Goal: Information Seeking & Learning: Understand process/instructions

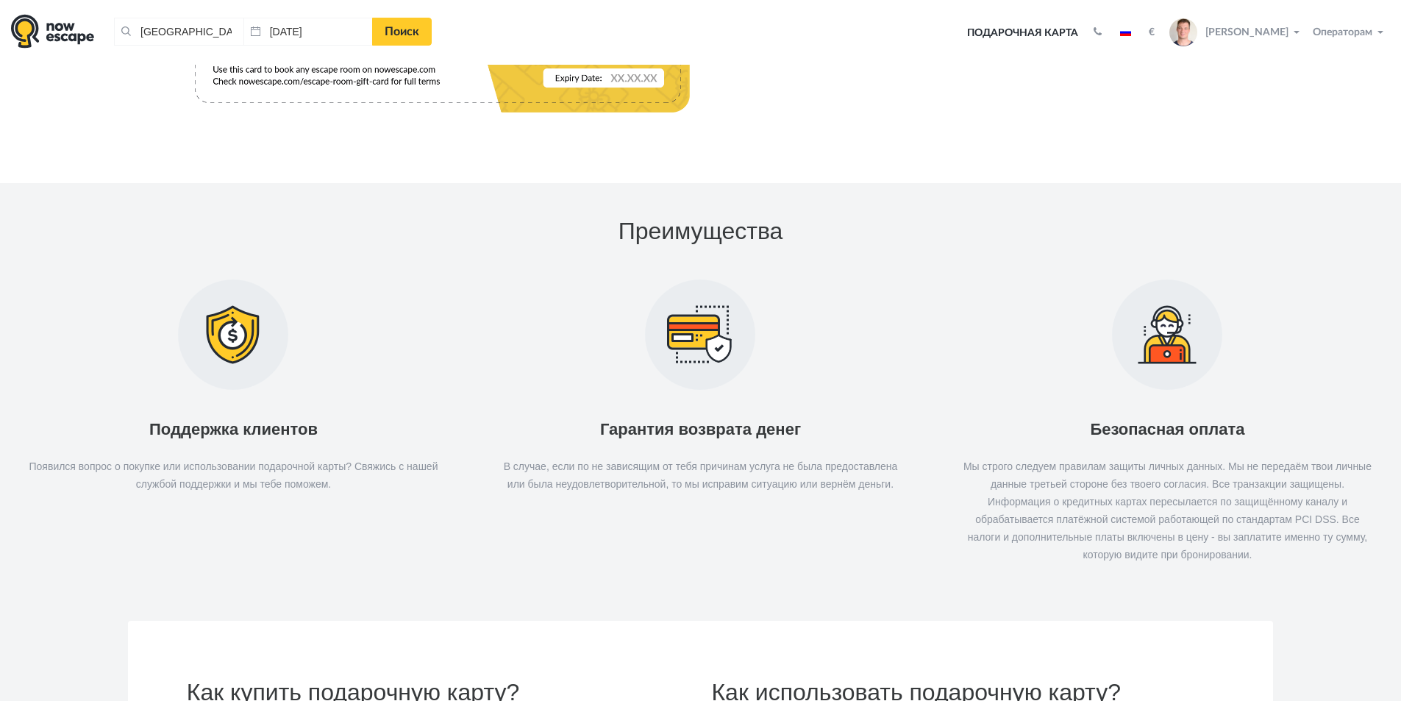
scroll to position [1343, 0]
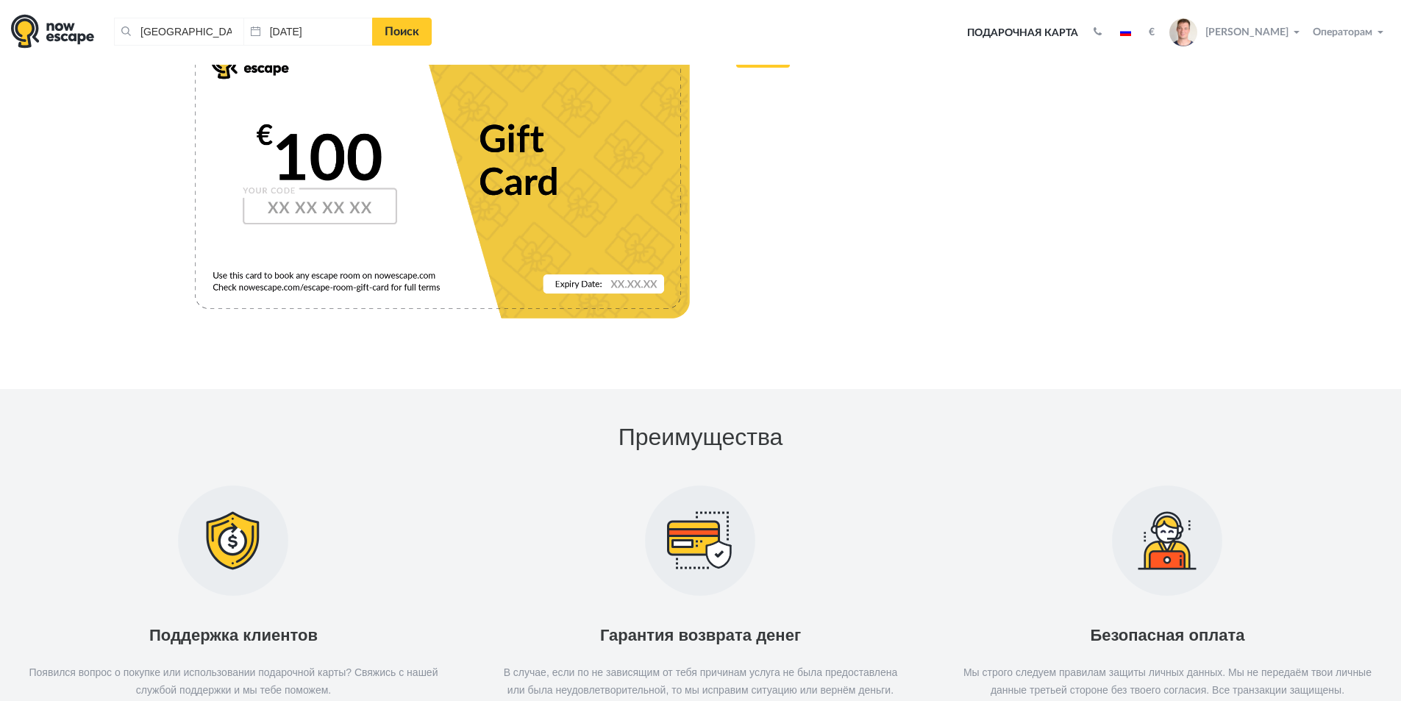
click at [1146, 26] on div "Подарочная карта Рабочие часы Понедельник – Пятница 9:00-20:00 Мы закрыты по су…" at bounding box center [1176, 32] width 428 height 37
click at [1141, 26] on div "Подарочная карта Рабочие часы Понедельник – Пятница 9:00-20:00 Мы закрыты по су…" at bounding box center [1176, 32] width 428 height 37
click at [1131, 35] on img "button" at bounding box center [1125, 32] width 11 height 7
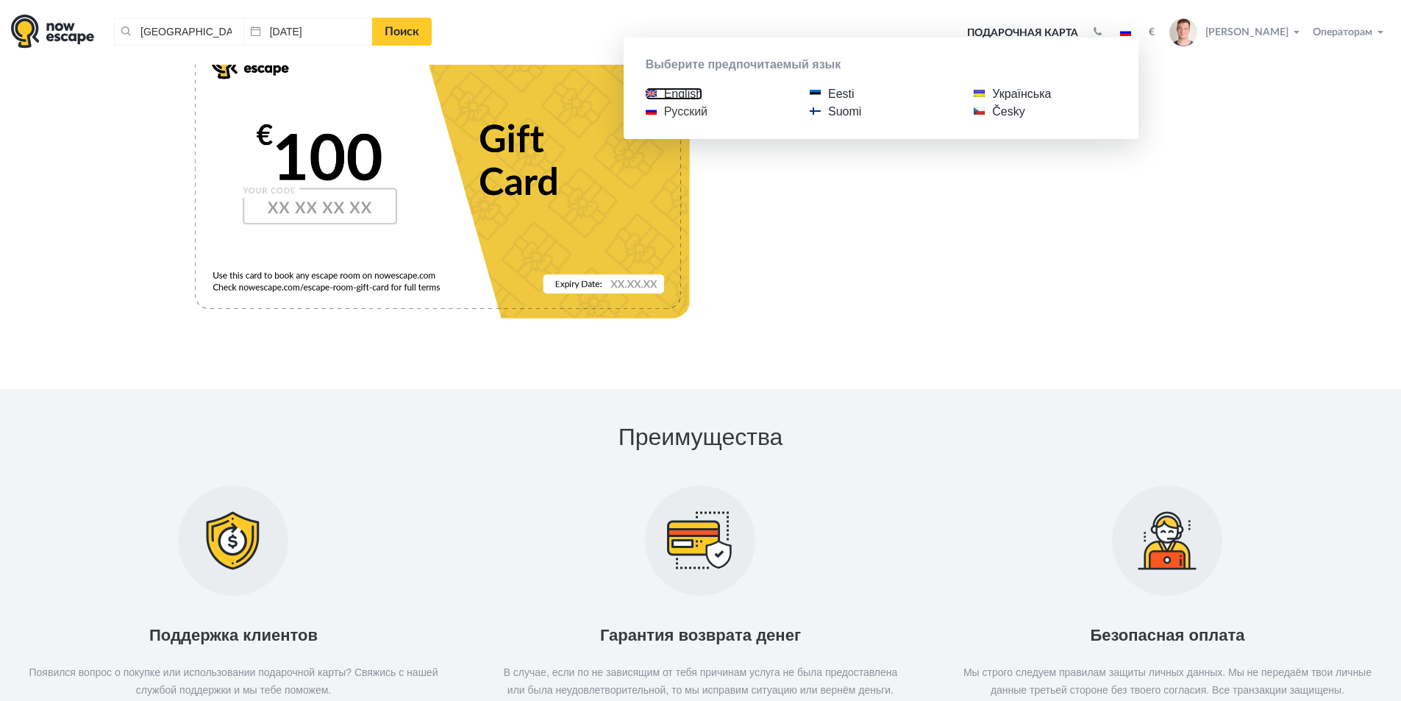
click at [695, 94] on link "English" at bounding box center [674, 93] width 57 height 12
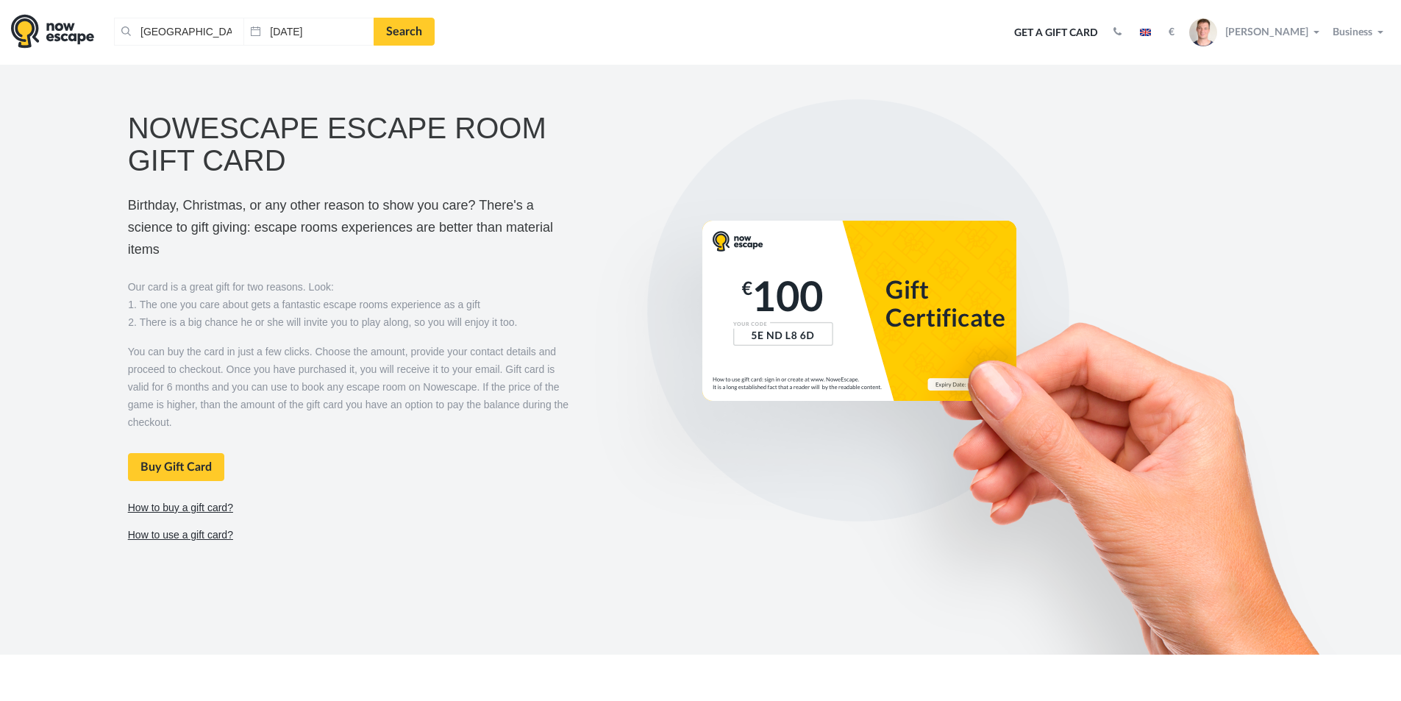
scroll to position [441, 0]
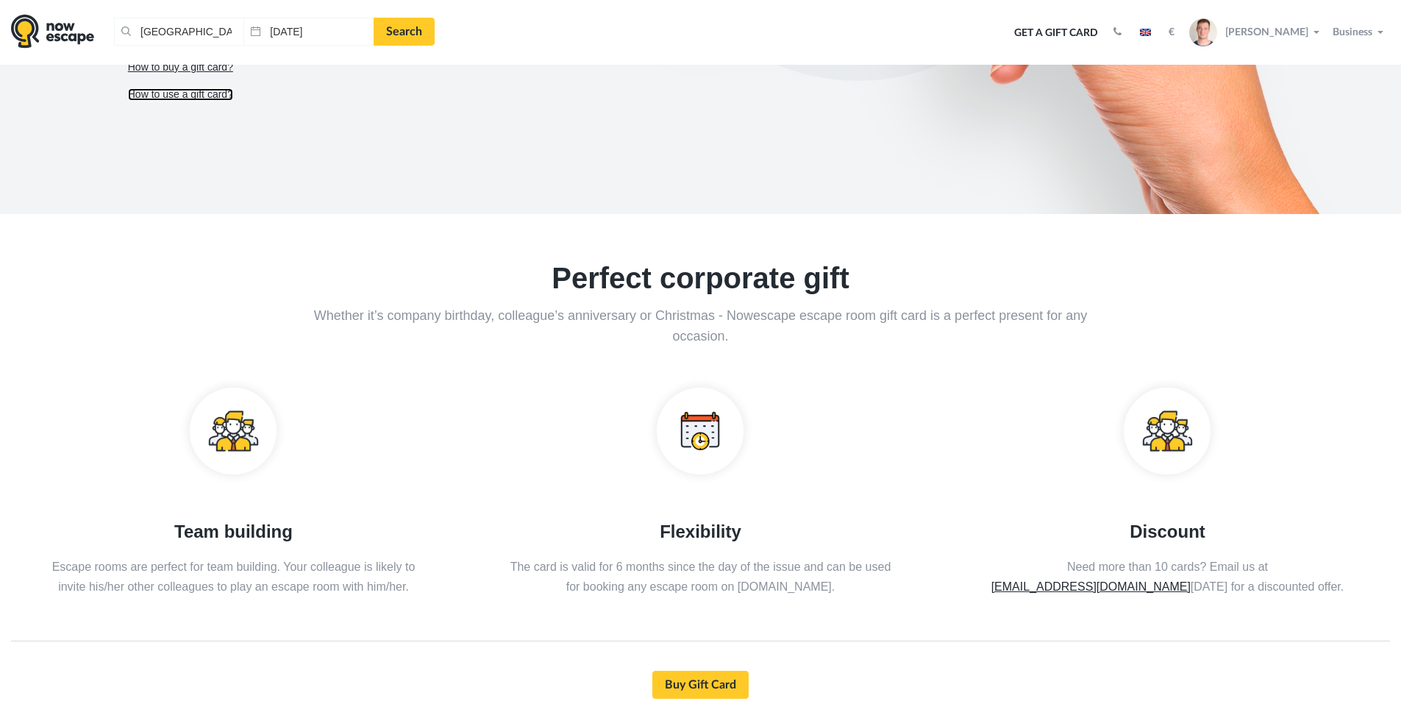
click at [202, 95] on link "How to use a gift card?" at bounding box center [180, 94] width 105 height 12
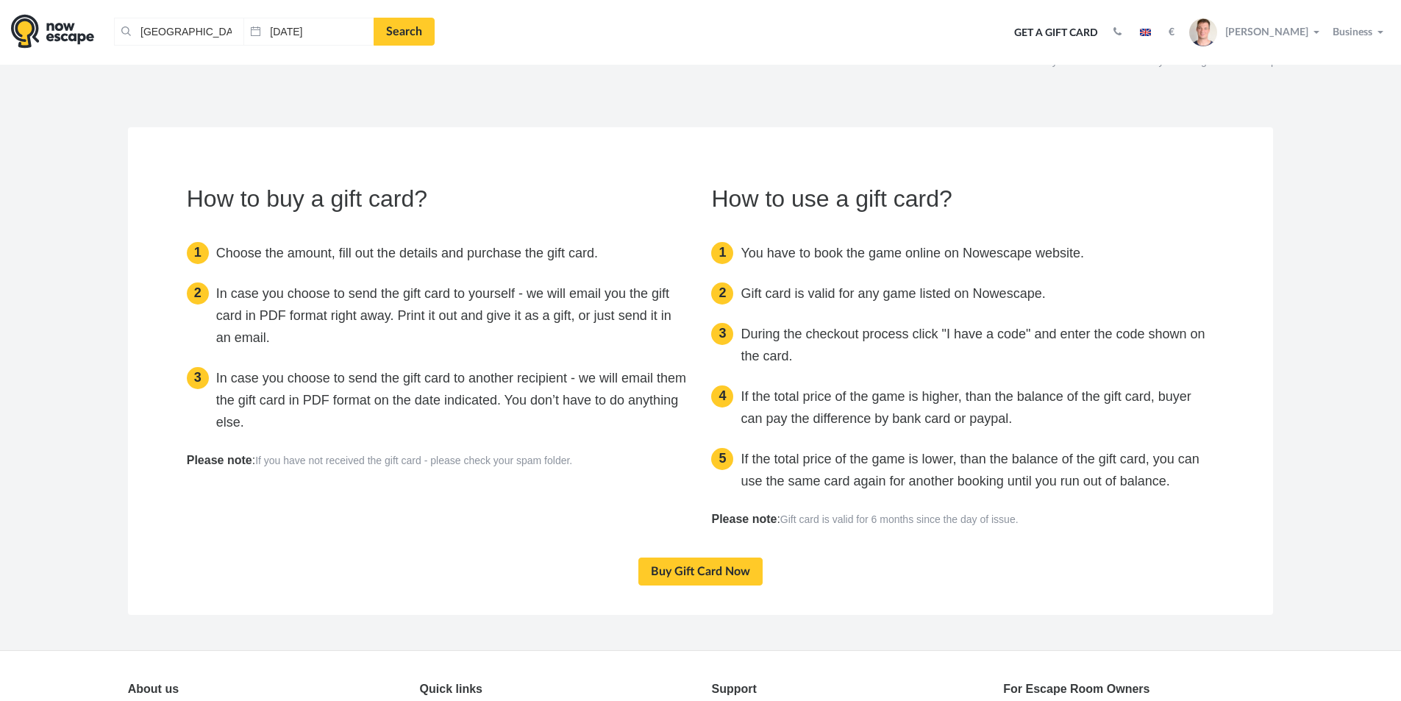
scroll to position [2095, 0]
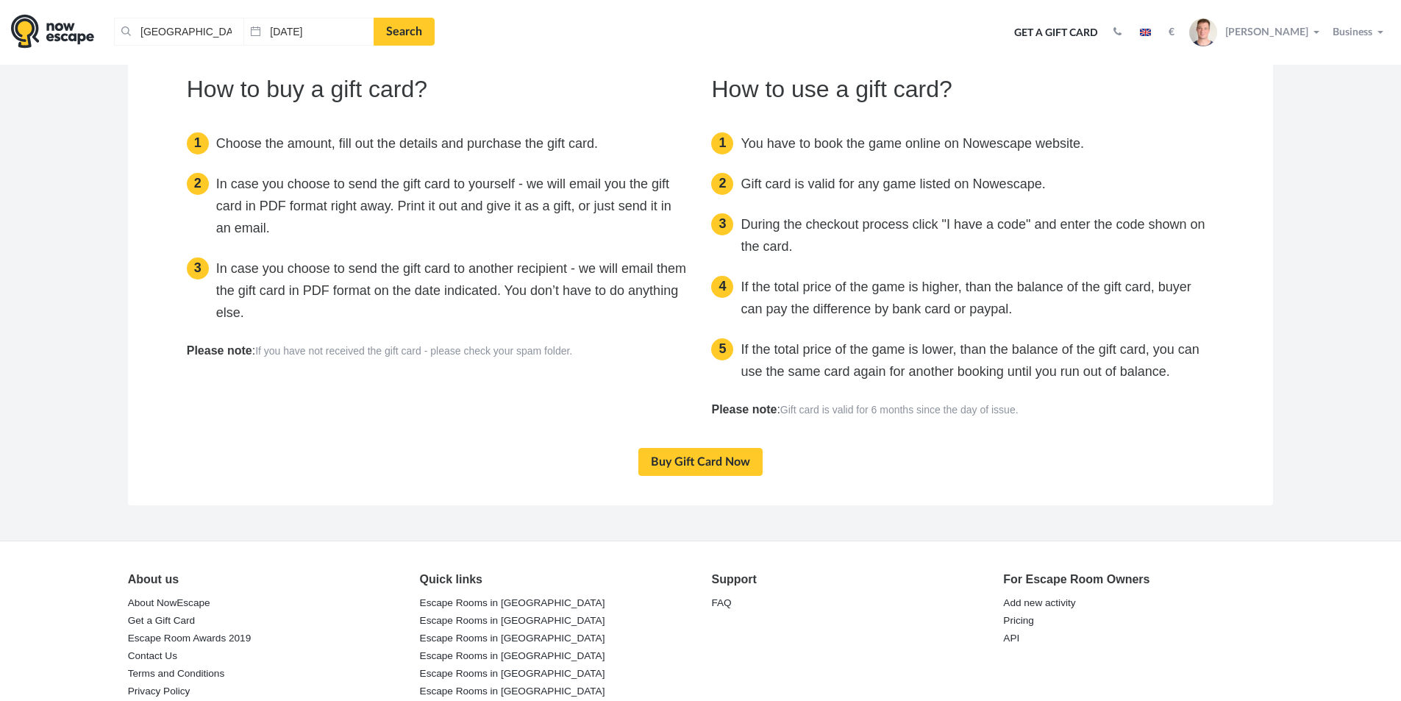
click at [1109, 399] on div "How to use a gift card? You have to book the game online on Nowescape website. …" at bounding box center [962, 252] width 525 height 353
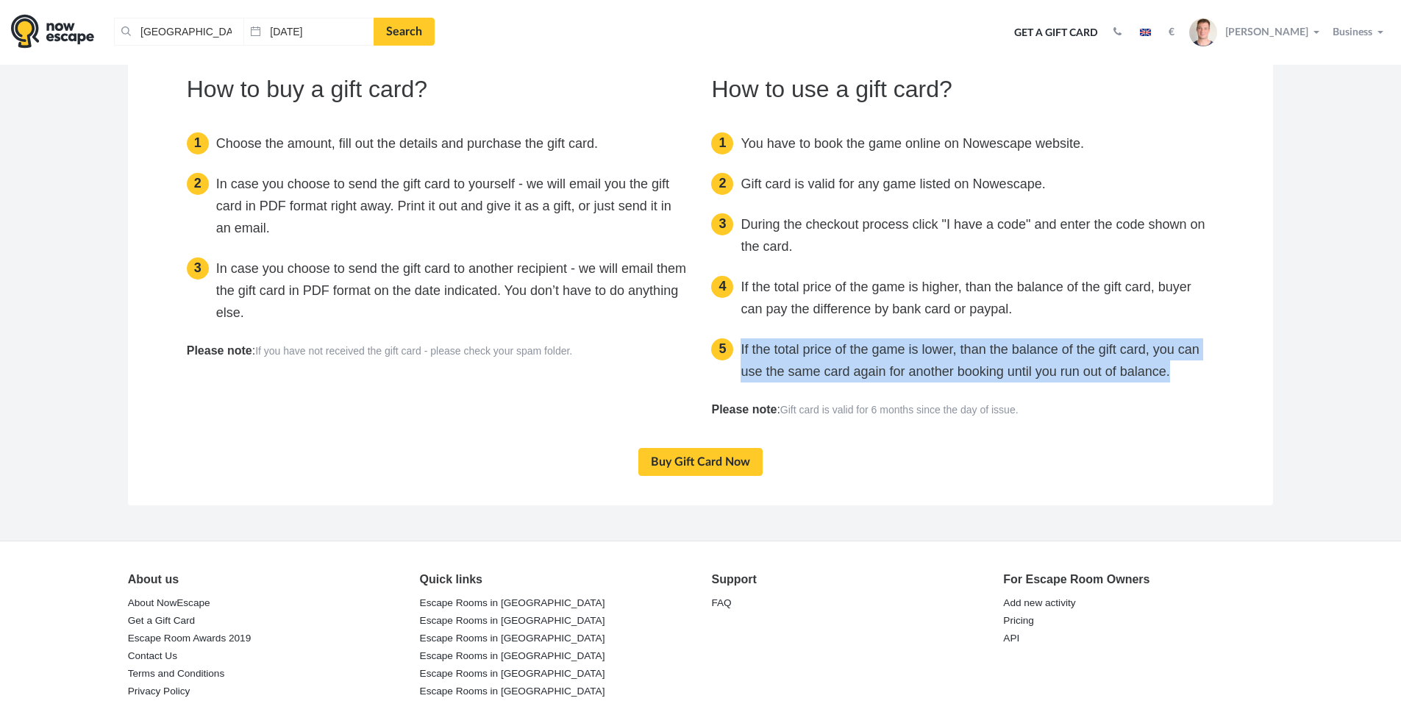
drag, startPoint x: 1183, startPoint y: 372, endPoint x: 733, endPoint y: 337, distance: 451.3
click at [733, 338] on li "If the total price of the game is lower, than the balance of the gift card, you…" at bounding box center [962, 360] width 503 height 44
copy li "If the total price of the game is lower, than the balance of the gift card, you…"
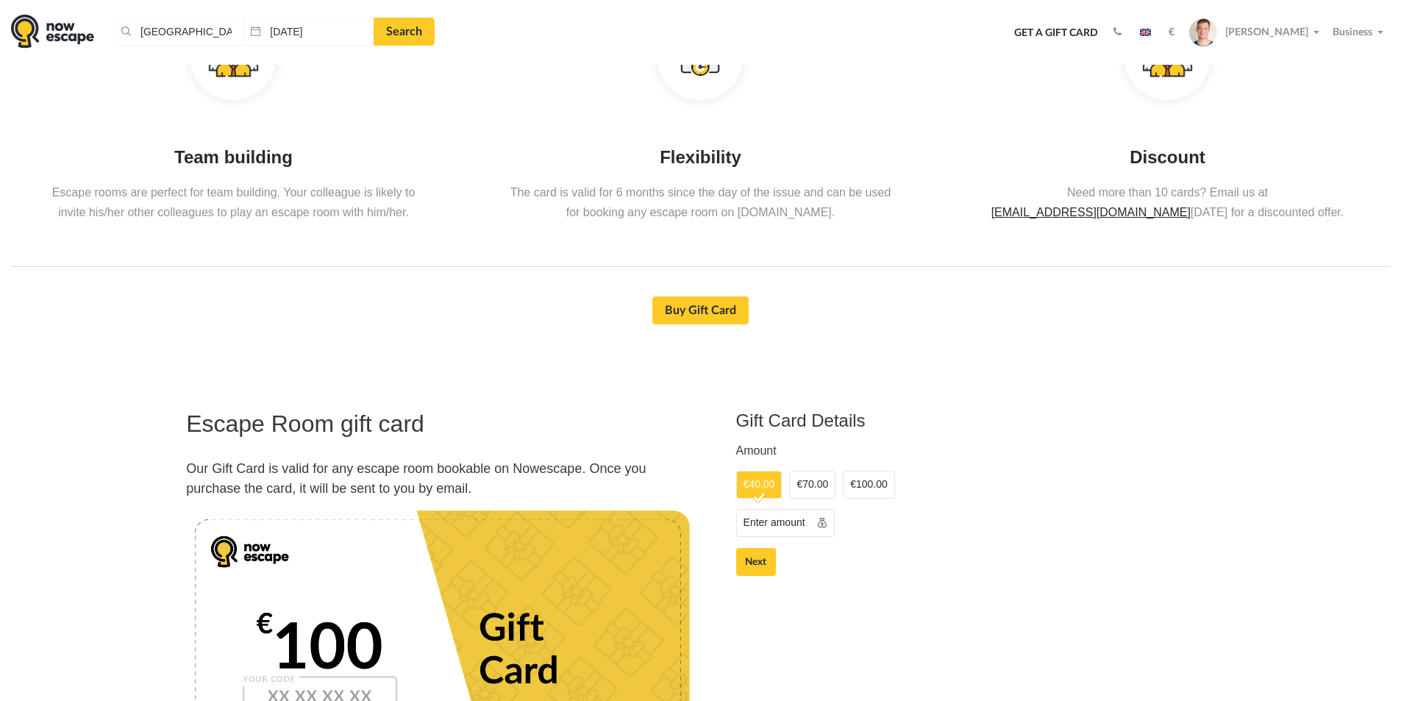
scroll to position [551, 0]
